Goal: Task Accomplishment & Management: Use online tool/utility

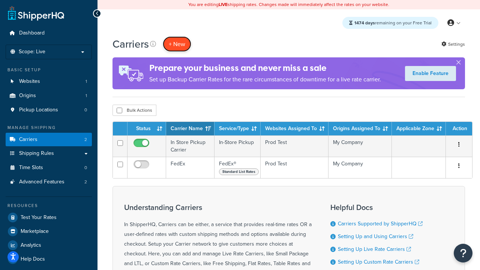
click at [177, 44] on button "+ New" at bounding box center [177, 43] width 28 height 15
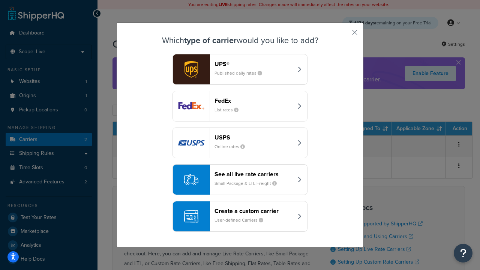
click at [240, 106] on div "FedEx List rates" at bounding box center [253, 106] width 78 height 18
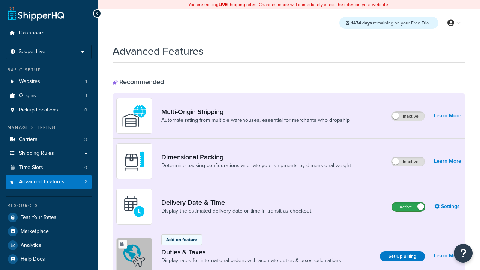
click at [408, 207] on label "Active" at bounding box center [408, 206] width 33 height 9
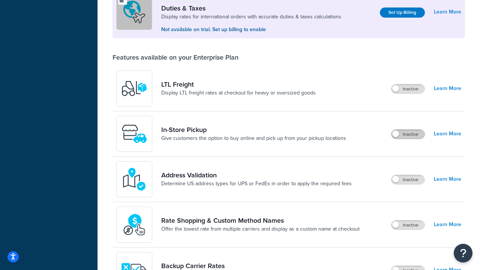
scroll to position [229, 0]
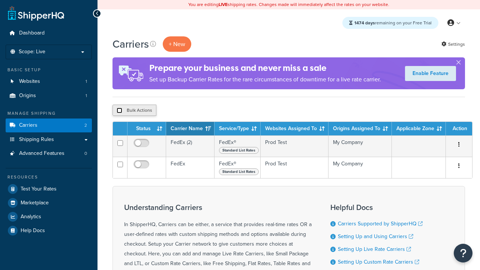
click at [119, 111] on input "checkbox" at bounding box center [120, 111] width 6 height 6
checkbox input "true"
click at [0, 0] on button "Delete" at bounding box center [0, 0] width 0 height 0
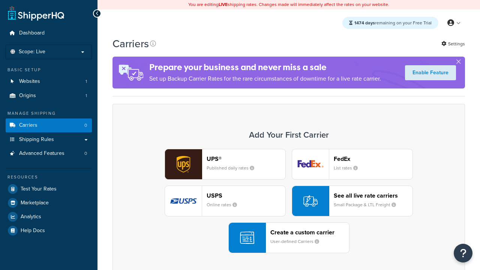
click at [289, 201] on div "UPS® Published daily rates FedEx List rates USPS Online rates See all live rate…" at bounding box center [288, 201] width 337 height 104
click at [373, 159] on header "FedEx" at bounding box center [373, 158] width 79 height 7
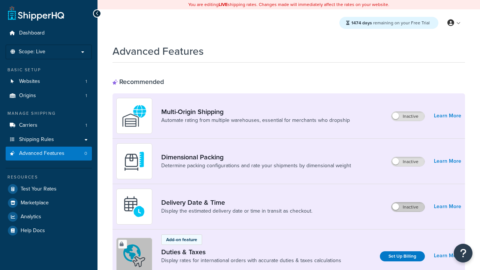
click at [408, 207] on label "Inactive" at bounding box center [407, 206] width 33 height 9
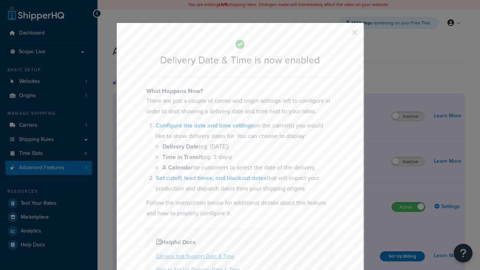
click at [343, 34] on button "button" at bounding box center [344, 35] width 2 height 2
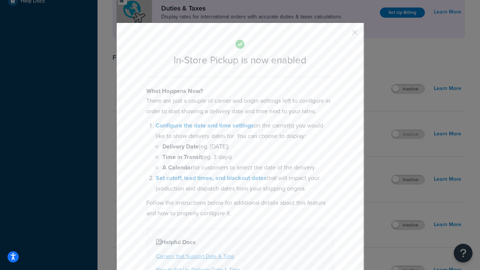
scroll to position [258, 0]
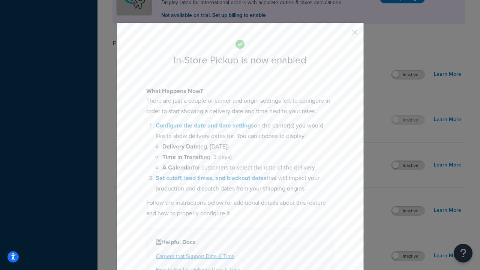
click at [343, 35] on button "button" at bounding box center [344, 35] width 2 height 2
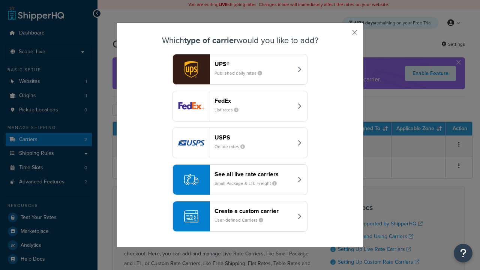
click at [240, 217] on div "Create a custom carrier User-defined Carriers" at bounding box center [253, 216] width 78 height 18
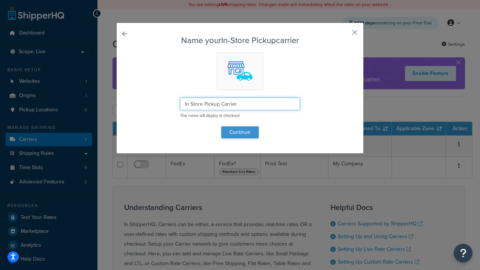
type input "In Store Pickup Carrier"
click at [240, 132] on button "Continue" at bounding box center [239, 132] width 37 height 12
